Goal: Task Accomplishment & Management: Manage account settings

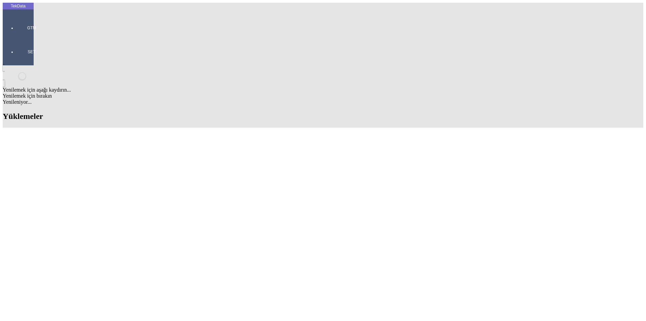
scroll to position [370, 0]
drag, startPoint x: 287, startPoint y: 183, endPoint x: 323, endPoint y: 184, distance: 35.3
copy td "IHR2025000000071"
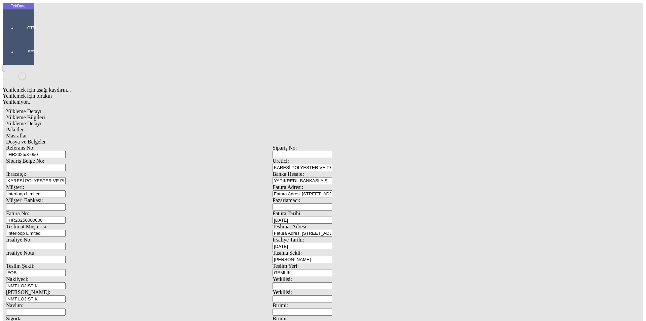
click at [66, 216] on input "IHR20250000000" at bounding box center [36, 219] width 60 height 7
drag, startPoint x: 596, startPoint y: 146, endPoint x: 29, endPoint y: 105, distance: 568.5
click at [29, 105] on div "TekData GTM SET Yenilemek için aşağı kaydırın... Yenilemek için bırakın Yenilen…" at bounding box center [272, 266] width 539 height 527
paste input "71"
type input "IHR2025000000072"
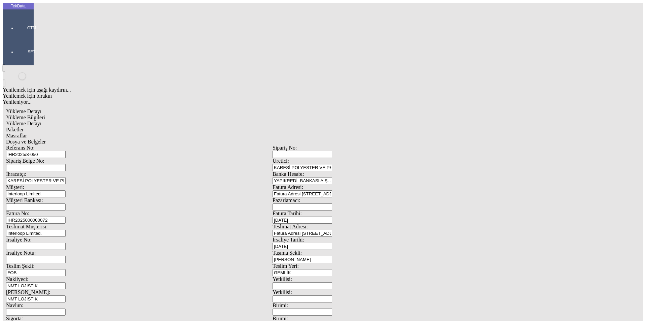
type input "[DATE]"
click at [345, 236] on div "İrsaliye Tarihi: [DATE]" at bounding box center [405, 242] width 266 height 13
type input "[DATE]"
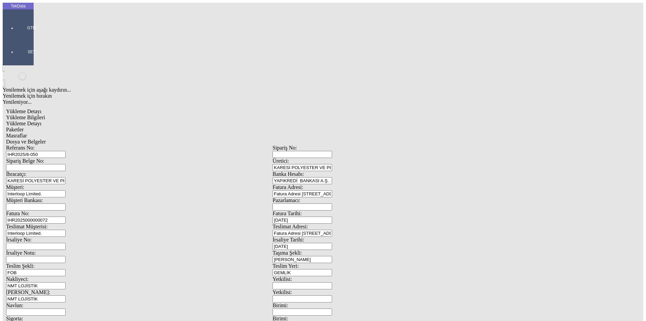
drag, startPoint x: 121, startPoint y: 171, endPoint x: 44, endPoint y: 172, distance: 77.4
type input "[DATE]"
drag, startPoint x: 36, startPoint y: 225, endPoint x: 21, endPoint y: 226, distance: 15.5
click at [21, 226] on div "TekData GTM SET Yenilemek için aşağı kaydırın... Yenilemek için bırakın Yenilen…" at bounding box center [272, 266] width 539 height 527
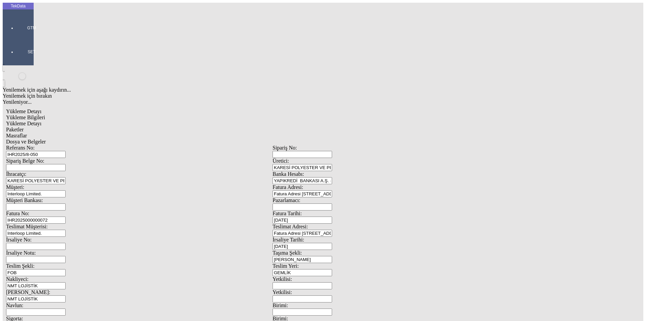
type input "[DATE]"
drag, startPoint x: 394, startPoint y: 258, endPoint x: 344, endPoint y: 265, distance: 50.6
type input "18960.85"
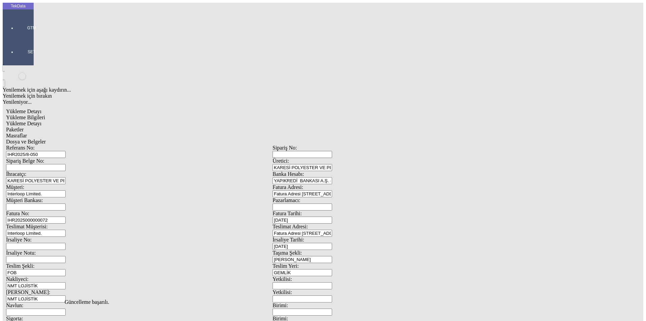
click at [41, 120] on span "Yükleme Detayı" at bounding box center [23, 123] width 35 height 6
